Goal: Find specific page/section: Find specific page/section

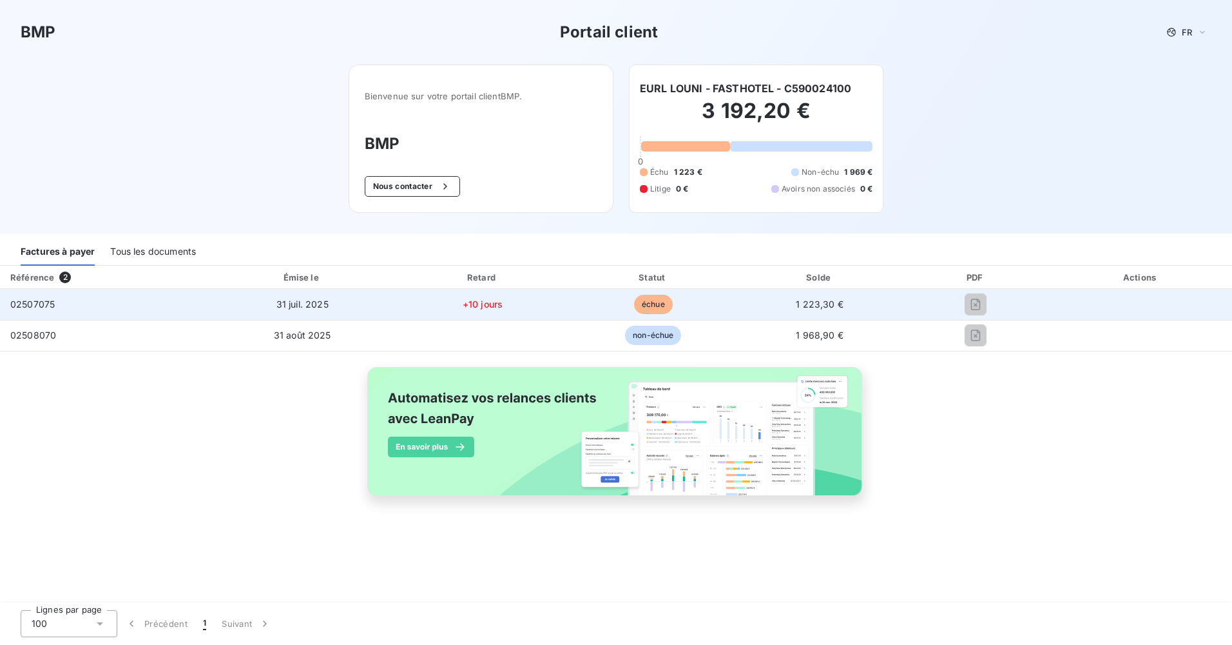
click at [659, 306] on span "échue" at bounding box center [653, 304] width 39 height 19
click at [804, 307] on span "1 223,30 €" at bounding box center [820, 303] width 48 height 11
drag, startPoint x: 41, startPoint y: 304, endPoint x: 81, endPoint y: 289, distance: 42.8
click at [45, 303] on span "02507075" at bounding box center [32, 303] width 44 height 11
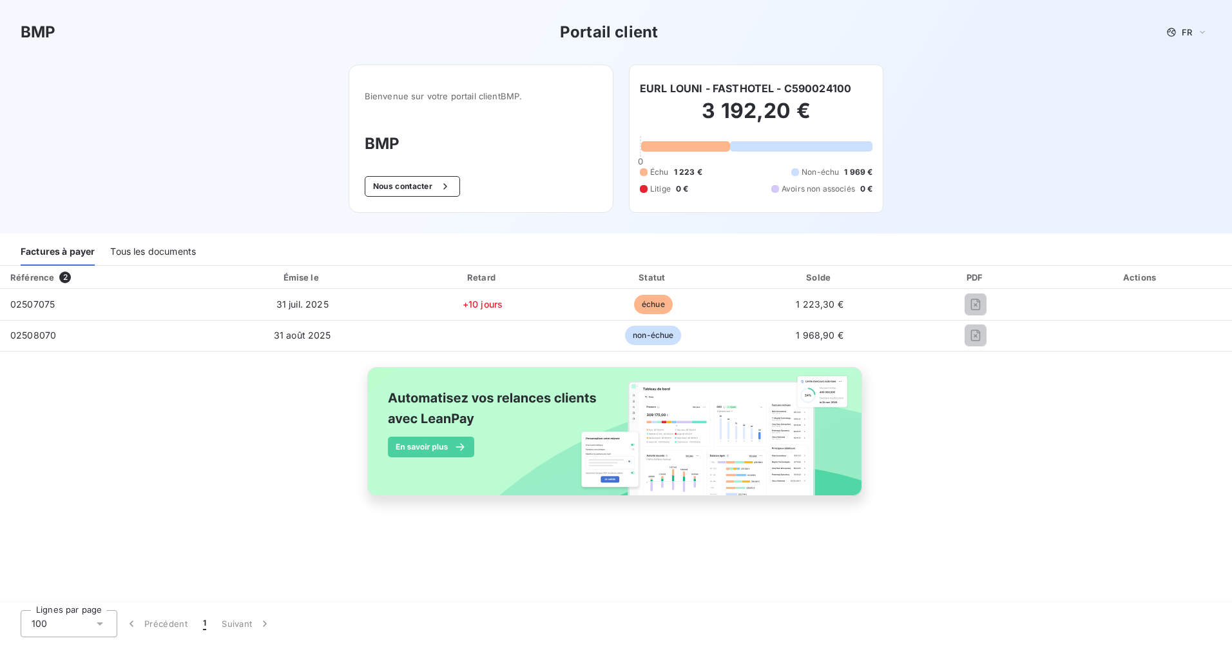
click at [152, 256] on div "Tous les documents" at bounding box center [153, 251] width 86 height 27
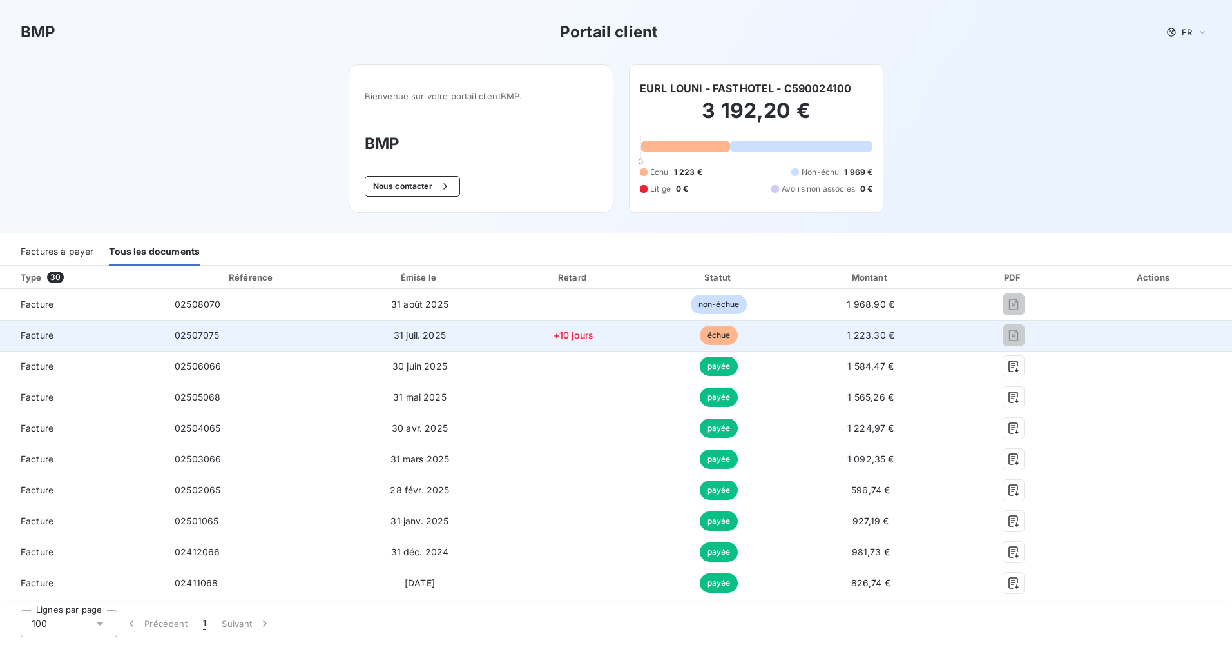
click at [412, 335] on span "31 juil. 2025" at bounding box center [420, 334] width 52 height 11
click at [209, 338] on span "02507075" at bounding box center [197, 334] width 44 height 11
click at [50, 333] on span "Facture" at bounding box center [82, 335] width 144 height 13
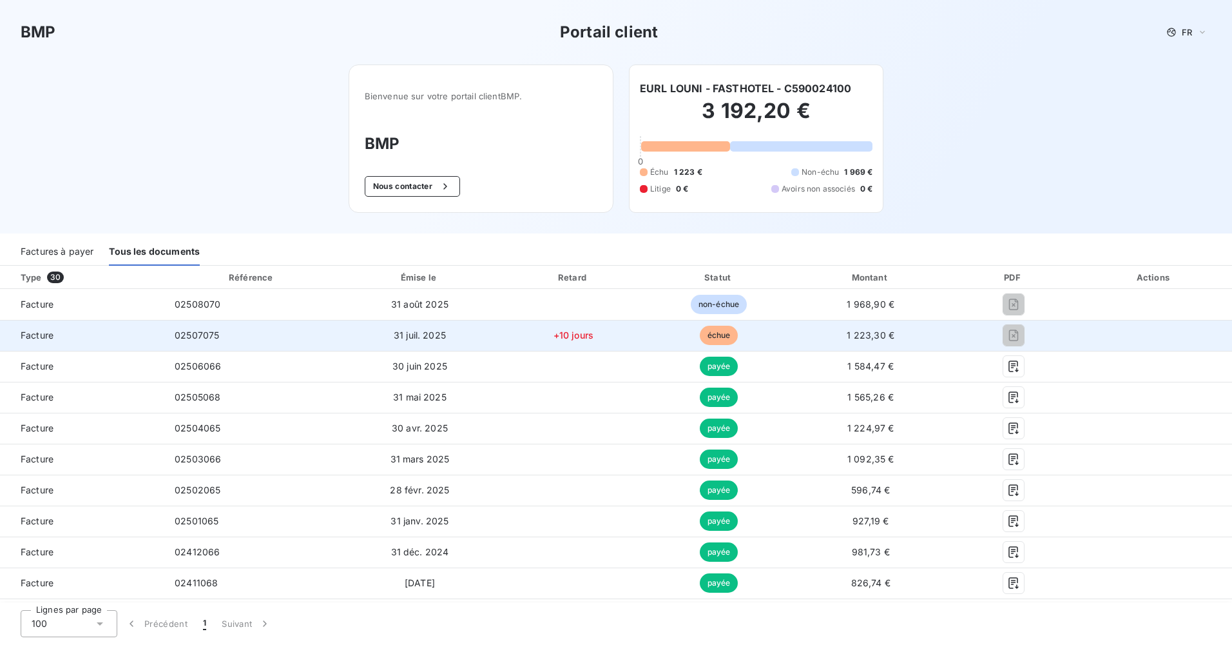
click at [717, 335] on span "échue" at bounding box center [719, 334] width 39 height 19
click at [869, 336] on span "1 223,30 €" at bounding box center [871, 334] width 48 height 11
